Goal: Information Seeking & Learning: Learn about a topic

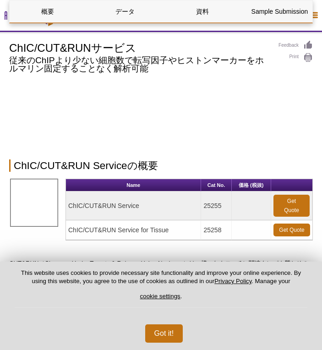
select select "[GEOGRAPHIC_DATA]"
select select "日本語"
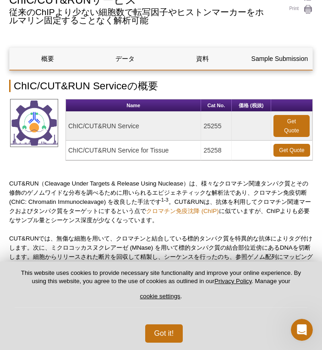
scroll to position [49, 0]
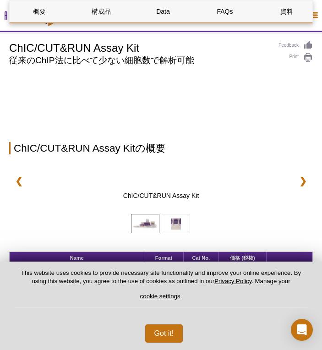
select select "[GEOGRAPHIC_DATA]"
select select "日本語"
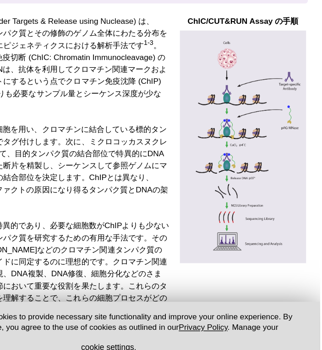
scroll to position [393, 0]
